Goal: Communication & Community: Ask a question

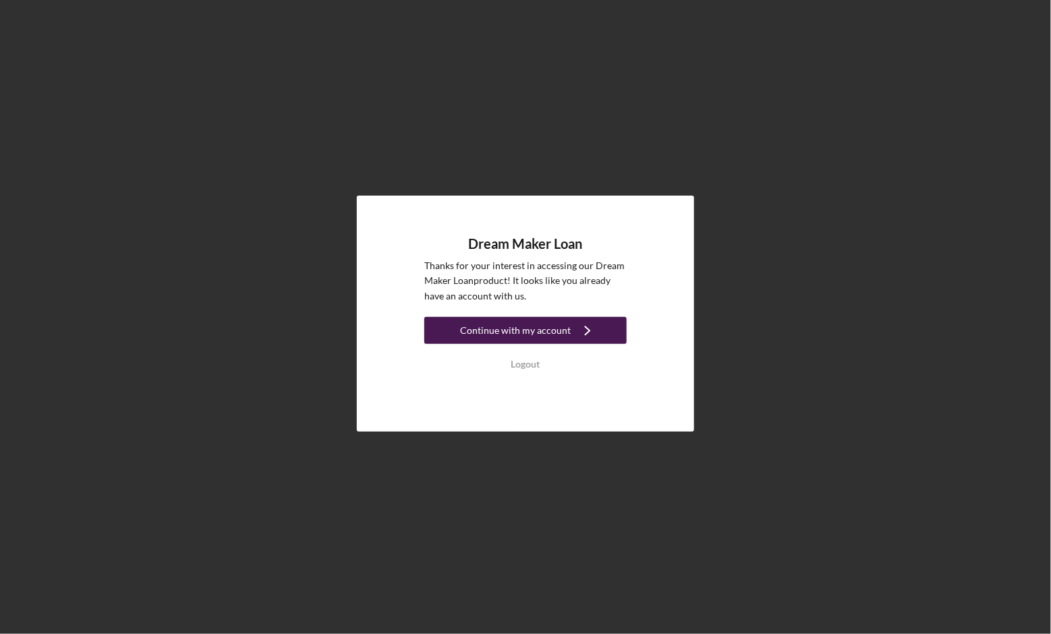
click at [554, 329] on div "Continue with my account" at bounding box center [515, 330] width 111 height 27
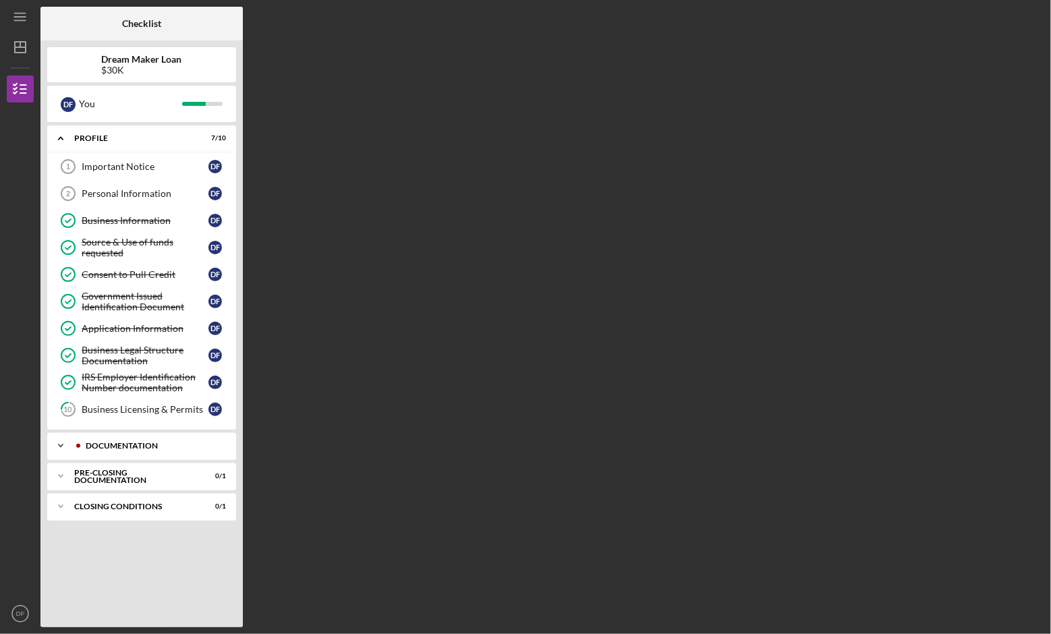
click at [59, 444] on polyline at bounding box center [61, 445] width 4 height 3
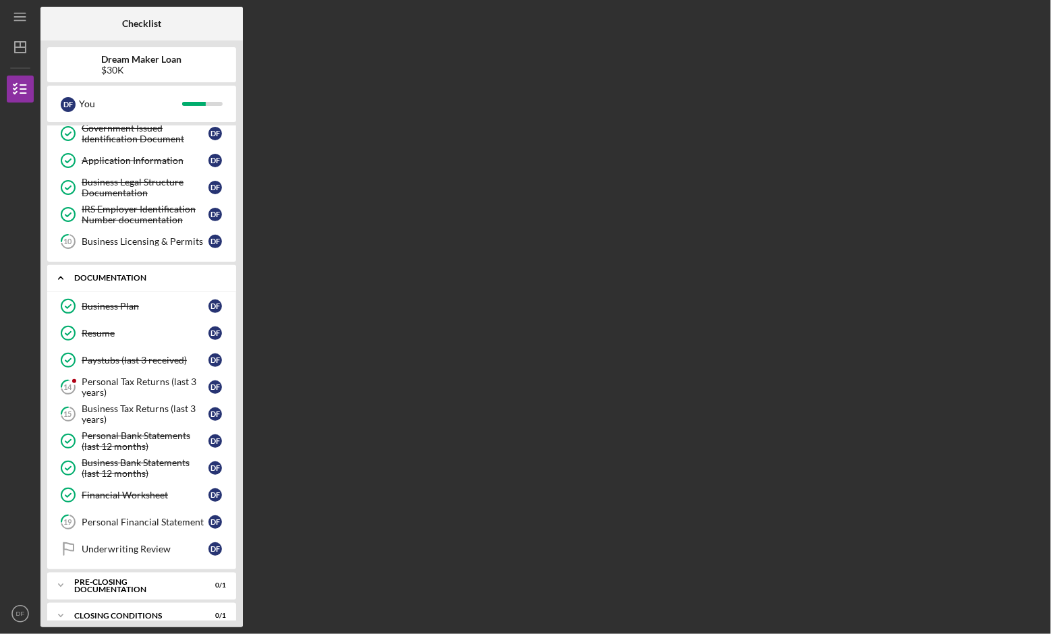
scroll to position [176, 0]
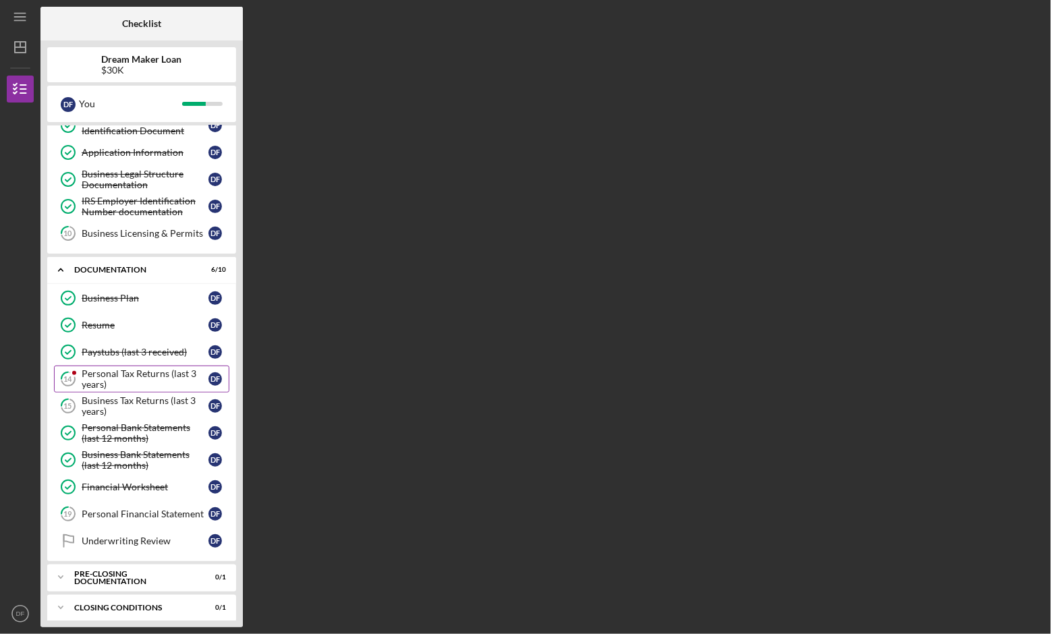
click at [135, 368] on div "Personal Tax Returns (last 3 years)" at bounding box center [145, 379] width 127 height 22
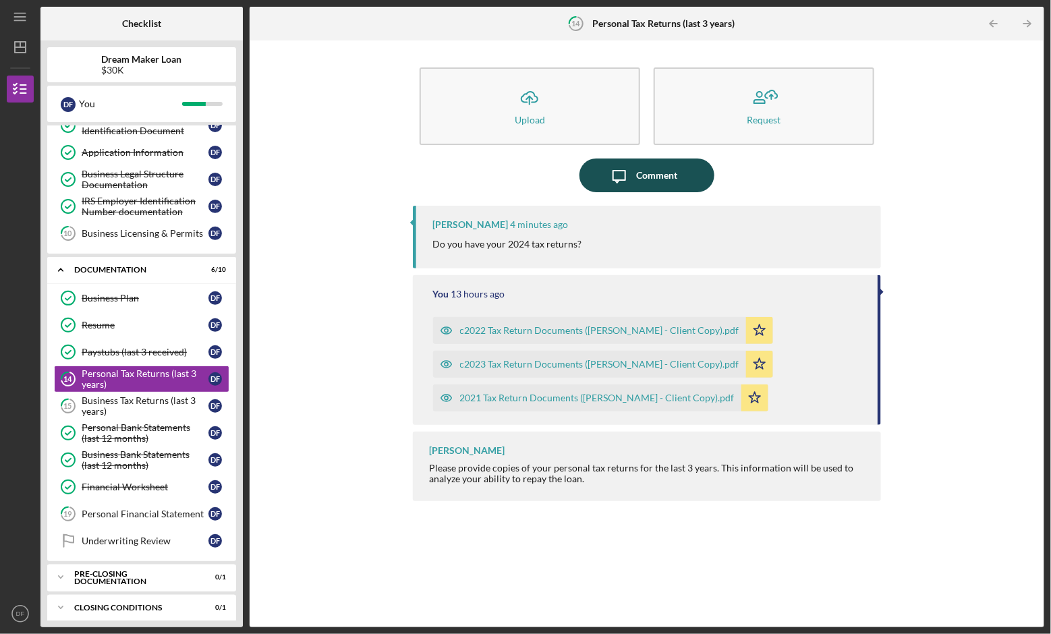
click at [616, 181] on icon "Icon/Message" at bounding box center [619, 175] width 34 height 34
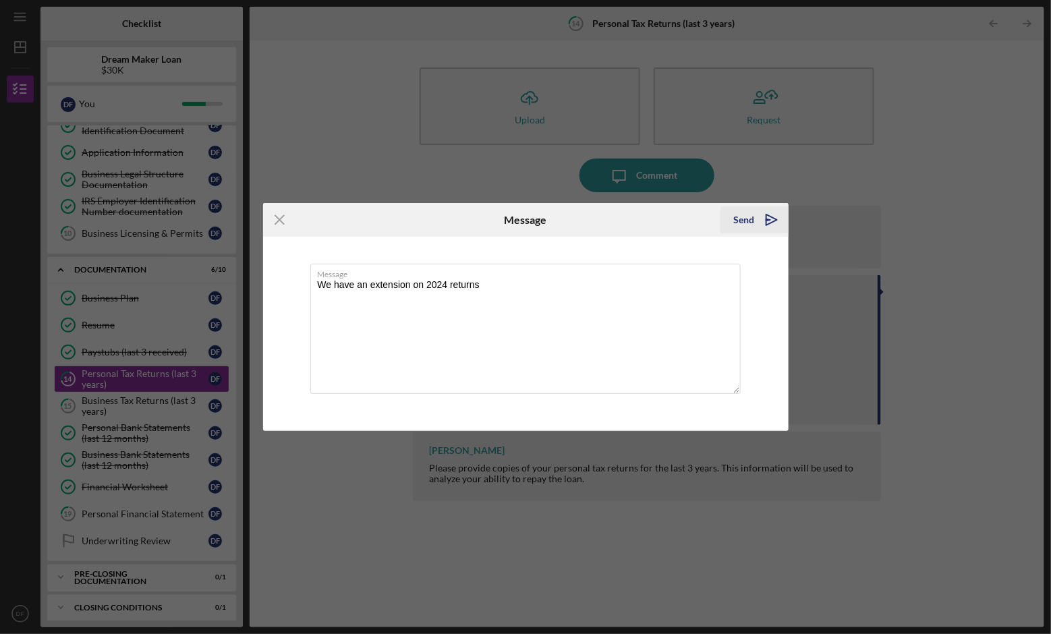
type textarea "We have an extension on 2024 returns"
click at [745, 221] on div "Send" at bounding box center [744, 219] width 21 height 27
